Goal: Obtain resource: Download file/media

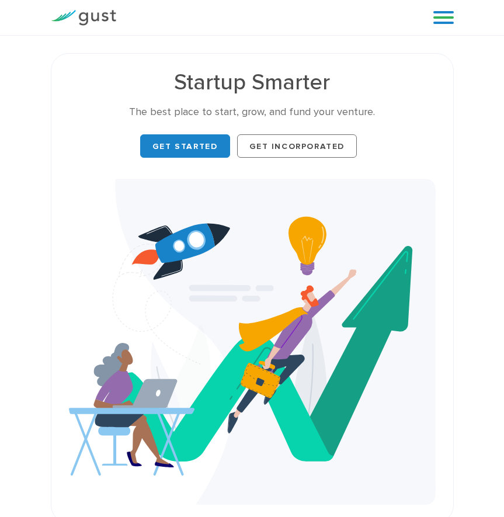
click at [431, 13] on div "Blog FAQ Pricing Get Started Login Login" at bounding box center [439, 17] width 47 height 35
click at [438, 22] on link at bounding box center [444, 18] width 20 height 18
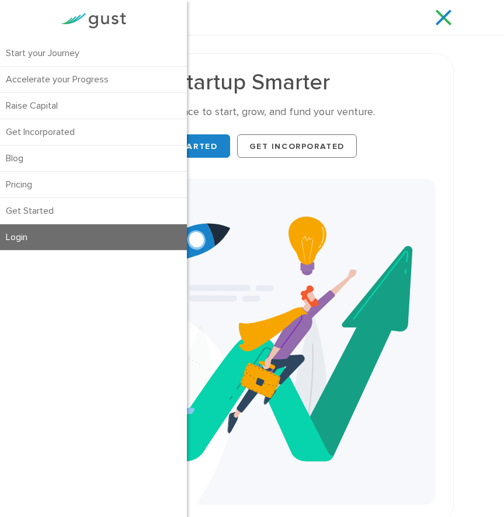
click at [112, 237] on link "Login" at bounding box center [93, 237] width 187 height 26
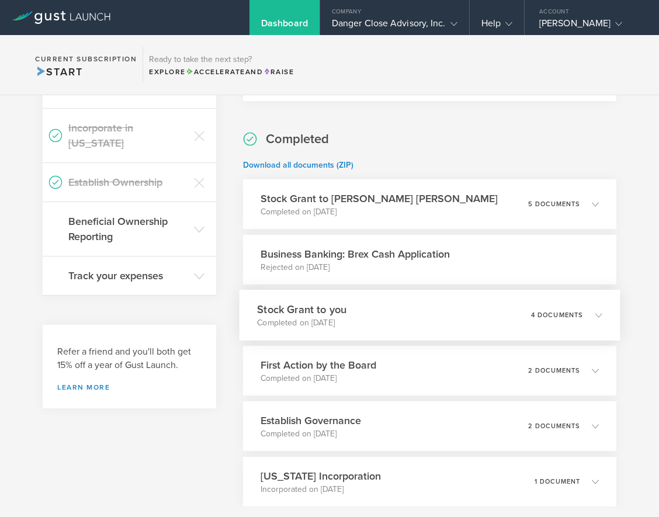
scroll to position [505, 0]
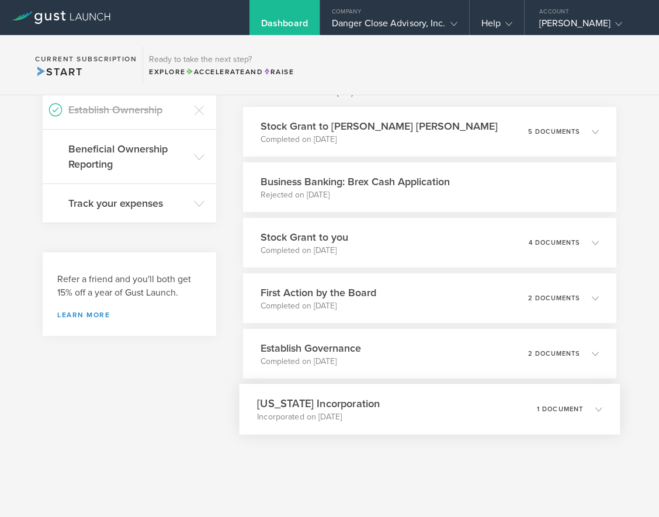
click at [428, 405] on div "[US_STATE] Incorporation Incorporated on [DATE] 1 document" at bounding box center [429, 409] width 381 height 51
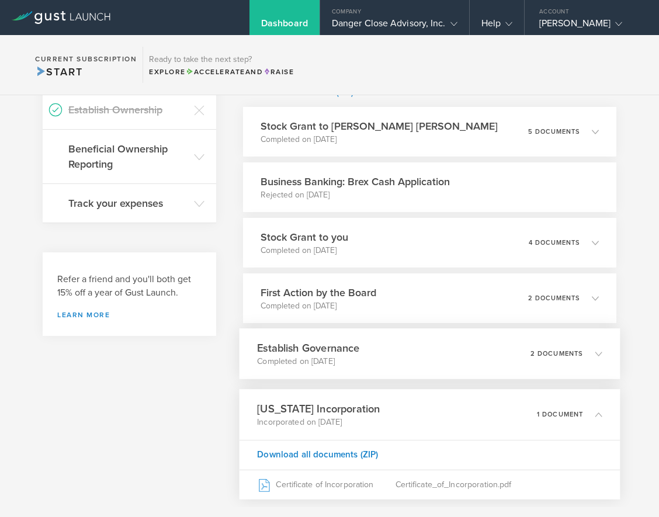
click at [378, 368] on div "Establish Governance Completed on [DATE] 2 documents" at bounding box center [429, 353] width 381 height 51
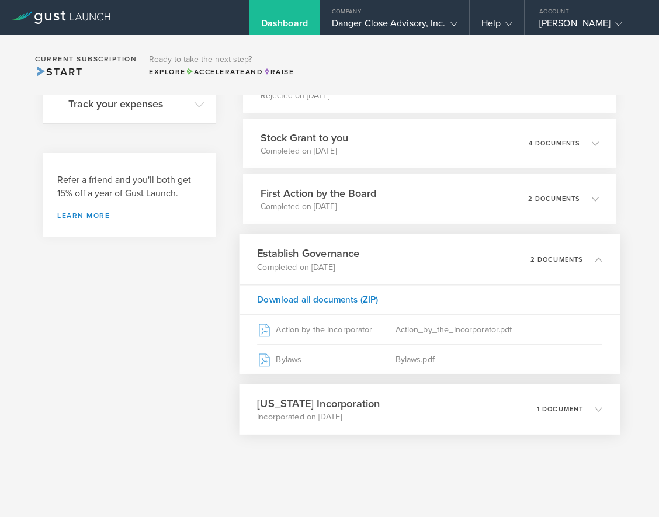
click at [348, 427] on div "[US_STATE] Incorporation Incorporated on [DATE] 1 document" at bounding box center [429, 409] width 381 height 51
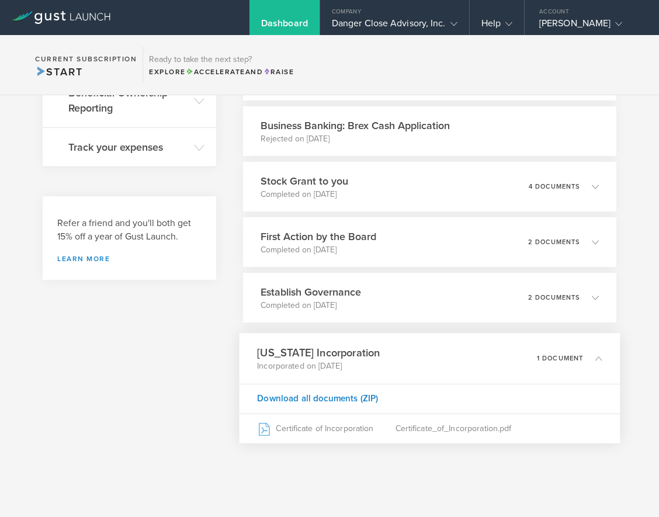
scroll to position [569, 0]
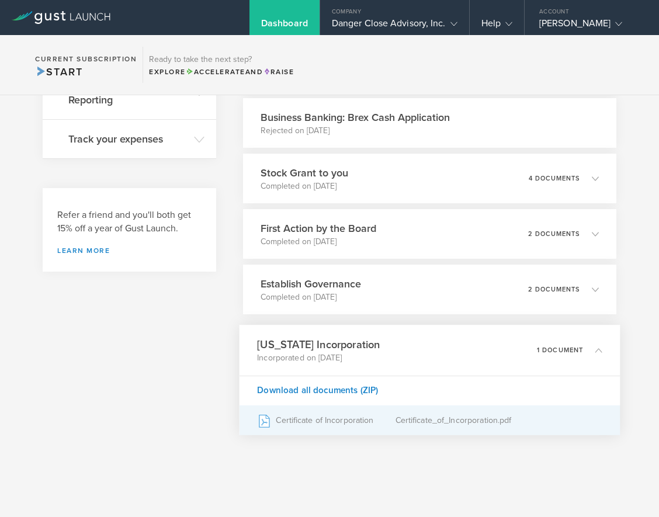
click at [342, 423] on div "Certificate of Incorporation" at bounding box center [326, 420] width 138 height 29
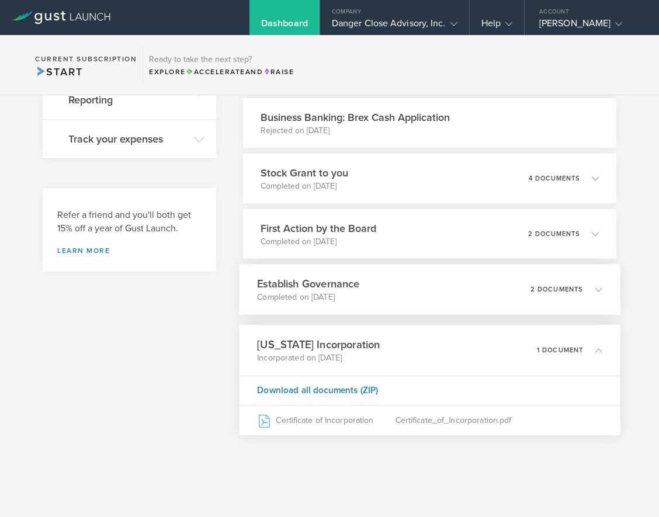
click at [376, 297] on div "Establish Governance Completed on [DATE] 2 documents" at bounding box center [429, 289] width 381 height 51
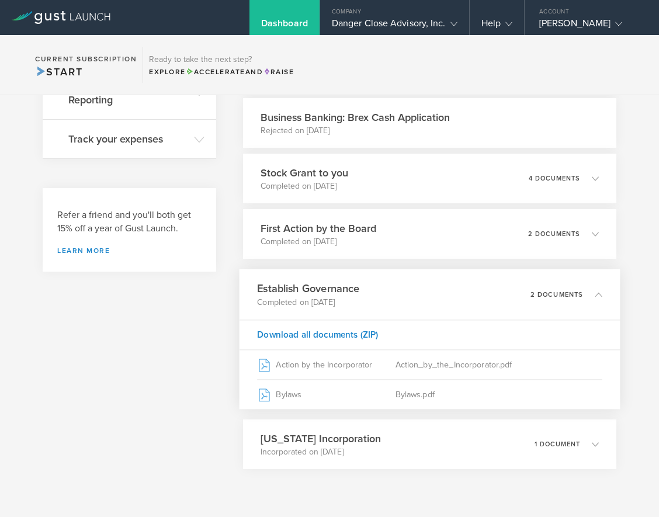
scroll to position [604, 0]
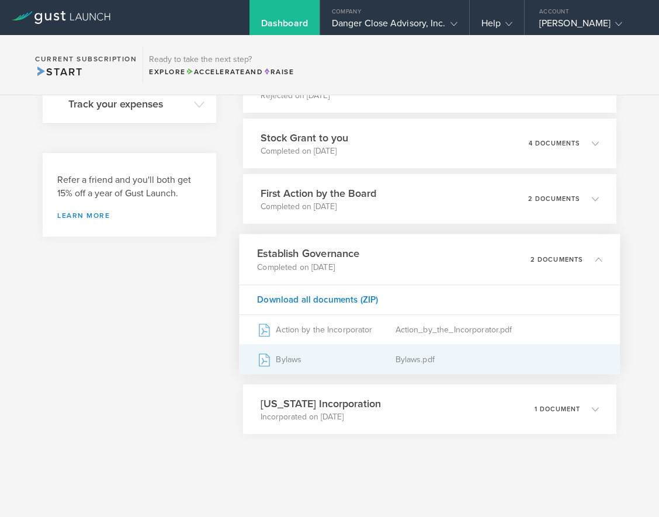
click at [331, 357] on div "Bylaws" at bounding box center [326, 359] width 138 height 29
